Goal: Find specific page/section: Find specific page/section

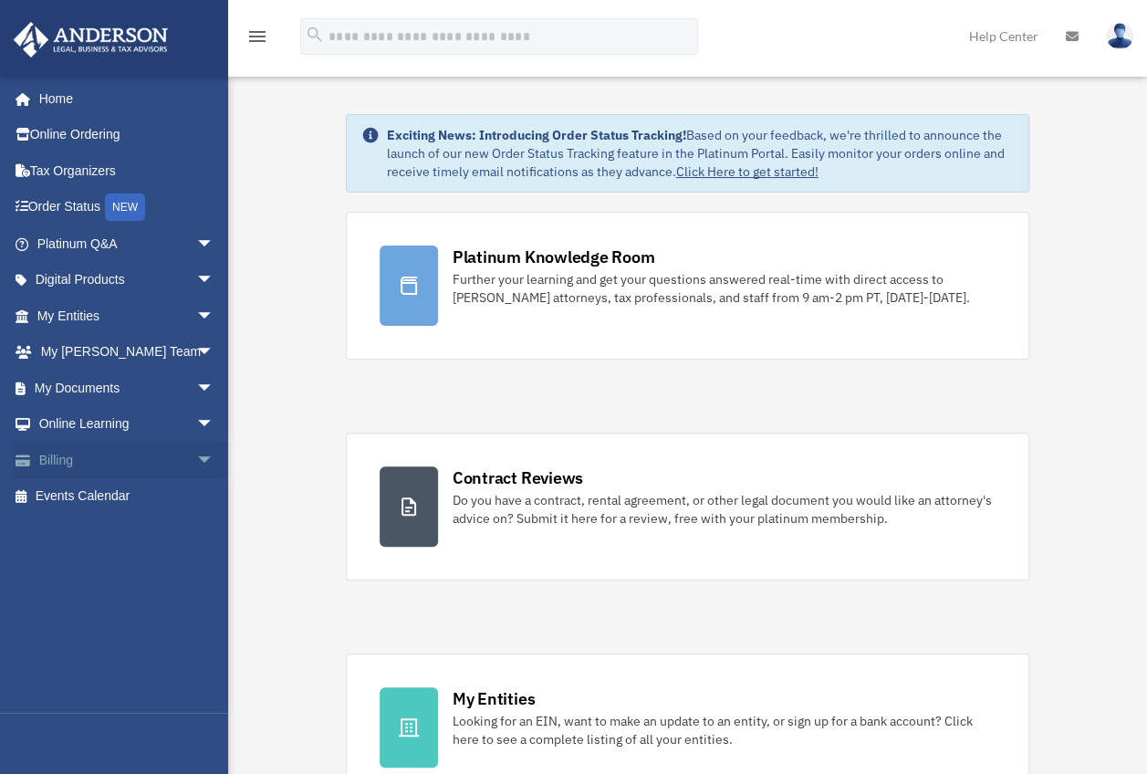
click at [128, 459] on link "Billing arrow_drop_down" at bounding box center [127, 460] width 229 height 37
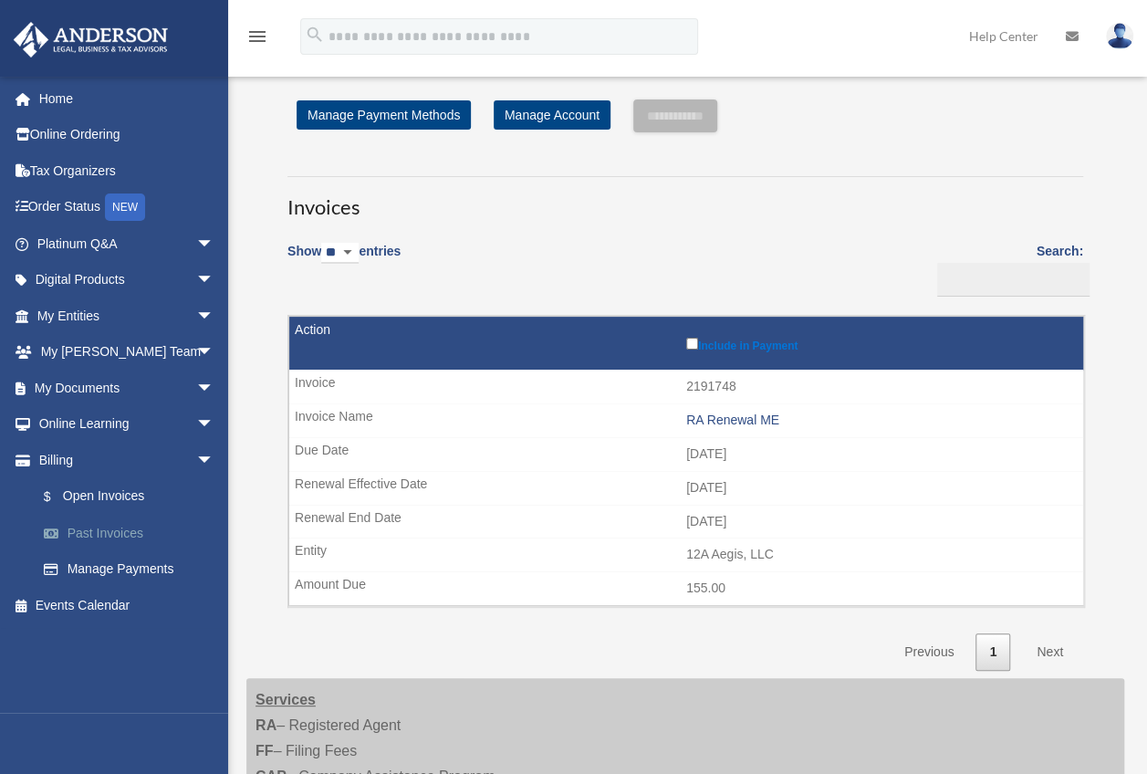
click at [108, 530] on link "Past Invoices" at bounding box center [134, 533] width 216 height 37
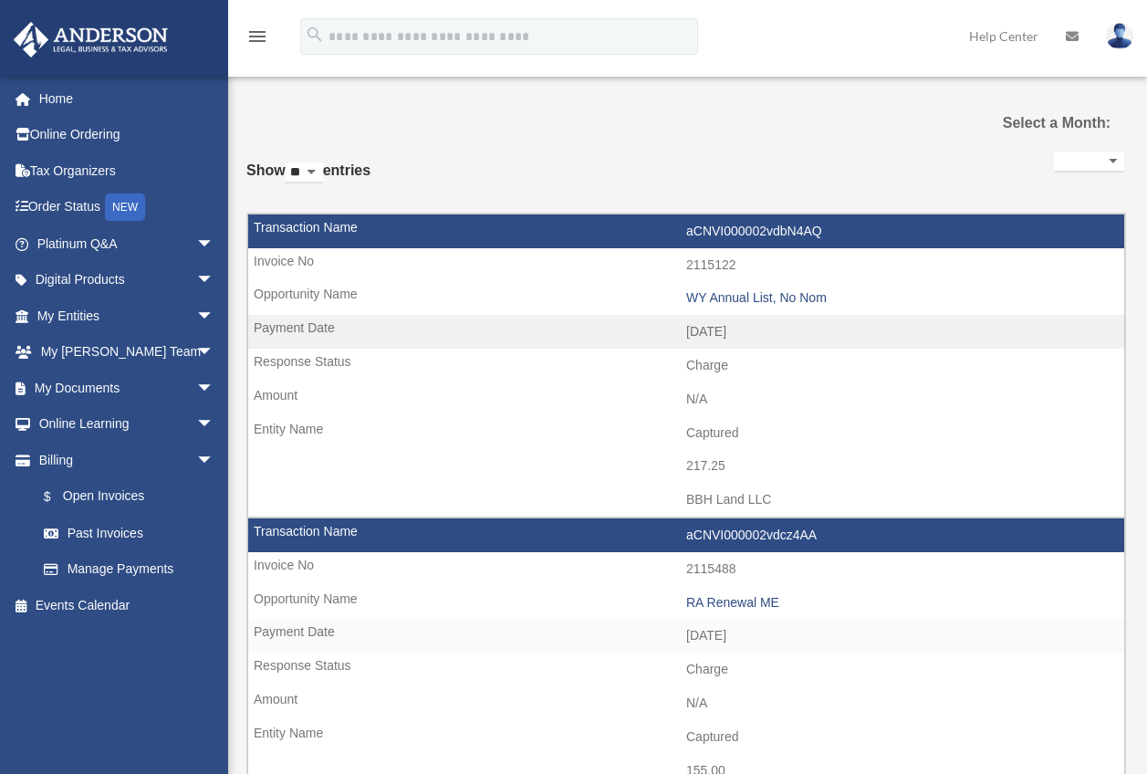
select select
